Goal: Find specific page/section: Find specific page/section

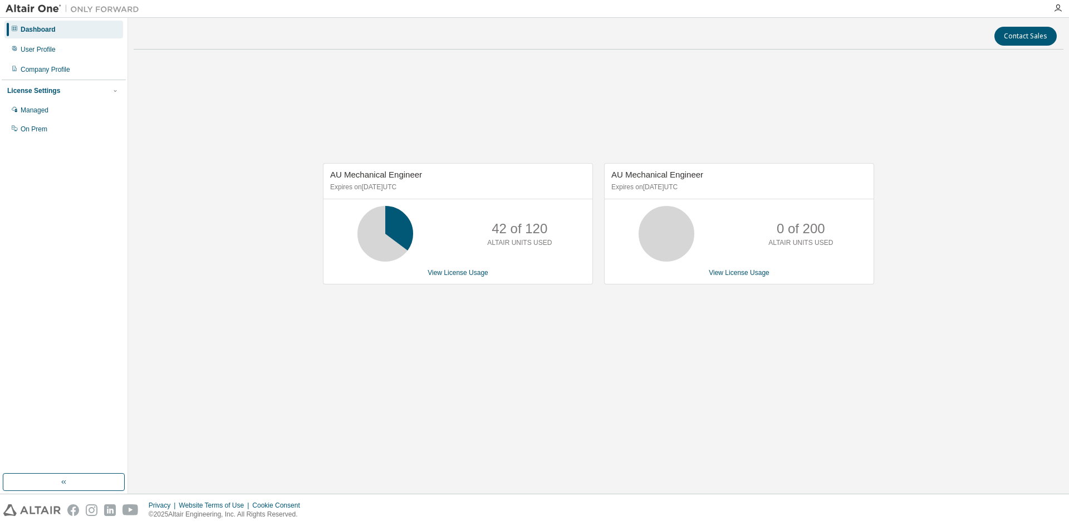
click at [614, 104] on div "AU Mechanical Engineer Expires on February 1, 2026 UTC 42 of 120 ALTAIR UNITS U…" at bounding box center [599, 229] width 930 height 342
click at [633, 393] on div "AU Mechanical Engineer Expires on [DATE] UTC 42 of 120 ALTAIR UNITS USED View L…" at bounding box center [599, 229] width 930 height 342
